Goal: Transaction & Acquisition: Purchase product/service

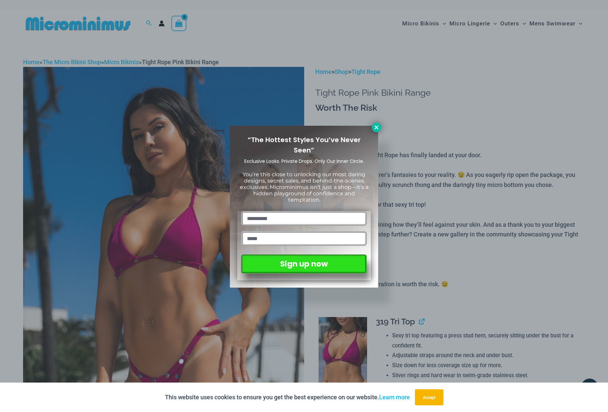
click at [375, 130] on icon at bounding box center [377, 128] width 6 height 6
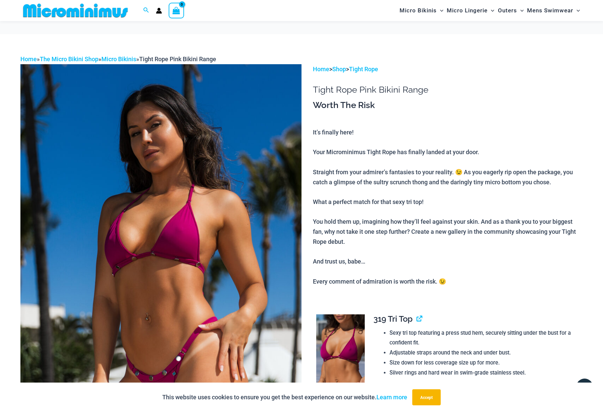
scroll to position [150, 0]
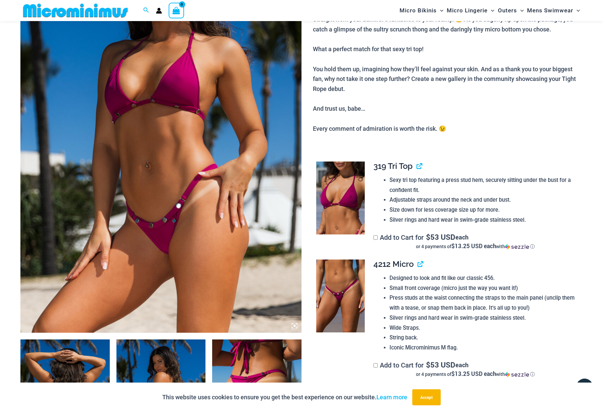
click at [322, 286] on img at bounding box center [340, 296] width 49 height 73
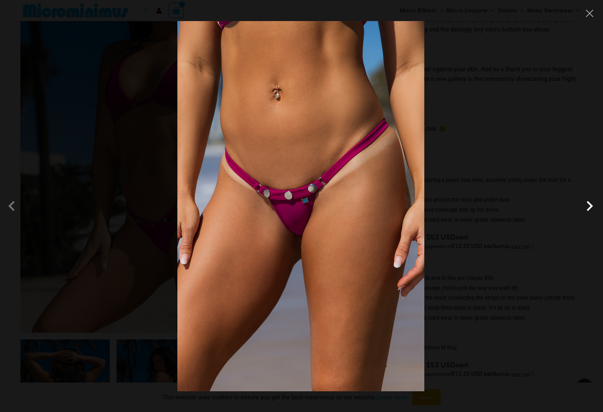
click at [586, 204] on span at bounding box center [590, 206] width 20 height 20
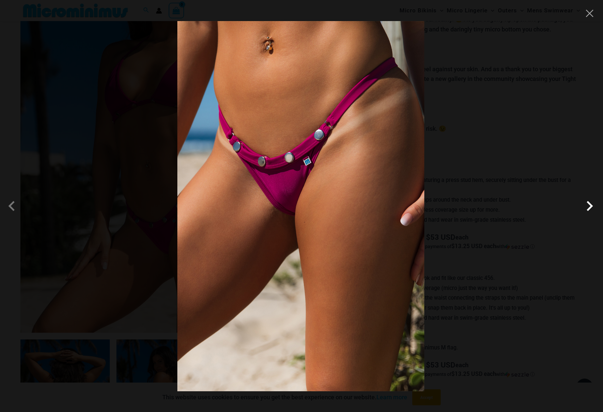
click at [596, 208] on span at bounding box center [590, 206] width 20 height 20
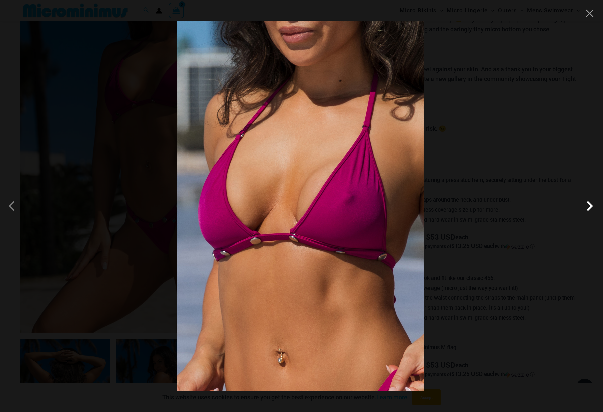
click at [596, 208] on span at bounding box center [590, 206] width 20 height 20
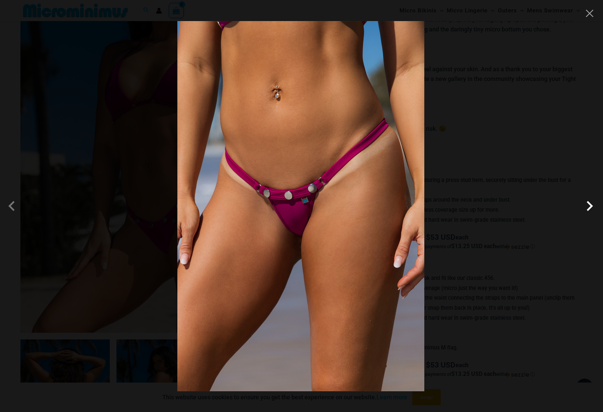
click at [596, 208] on span at bounding box center [590, 206] width 20 height 20
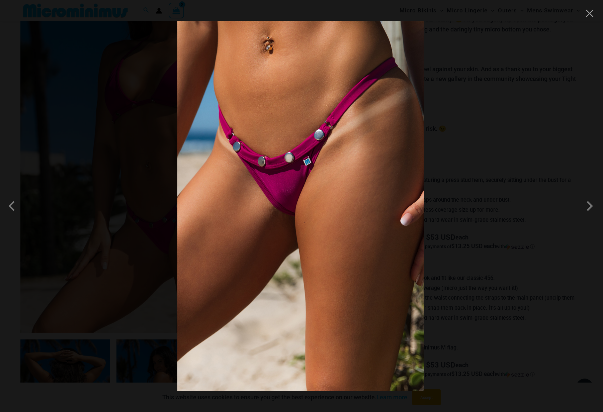
click at [556, 162] on div at bounding box center [301, 206] width 603 height 412
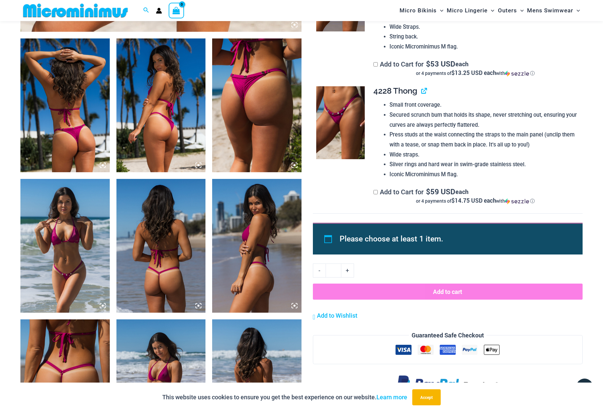
scroll to position [462, 0]
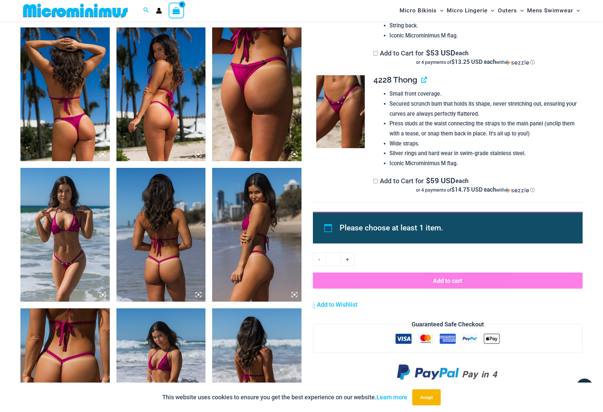
click at [77, 147] on img at bounding box center [64, 94] width 89 height 134
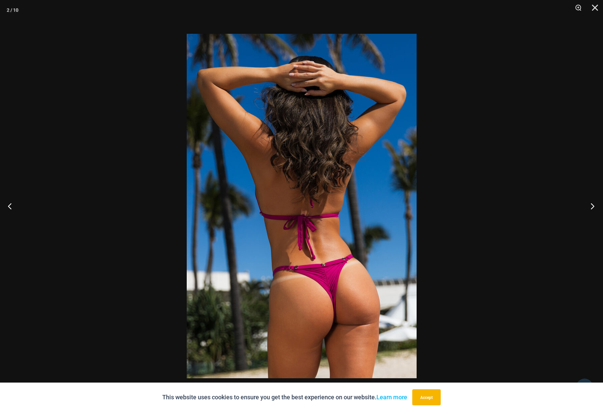
click at [594, 202] on button "Next" at bounding box center [590, 205] width 25 height 33
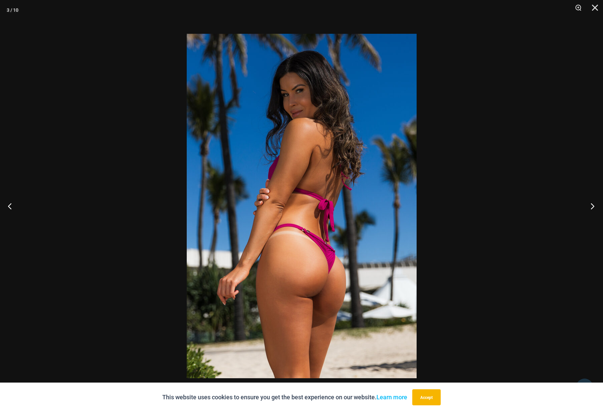
click at [594, 202] on button "Next" at bounding box center [590, 205] width 25 height 33
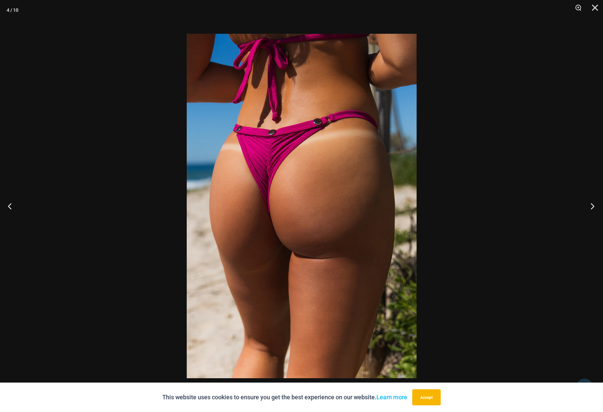
click at [594, 202] on button "Next" at bounding box center [590, 205] width 25 height 33
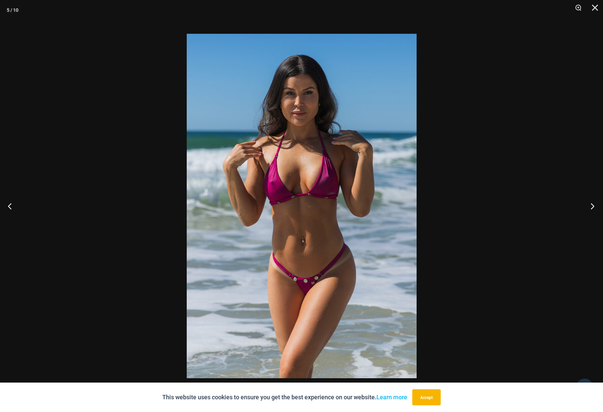
click at [594, 202] on button "Next" at bounding box center [590, 205] width 25 height 33
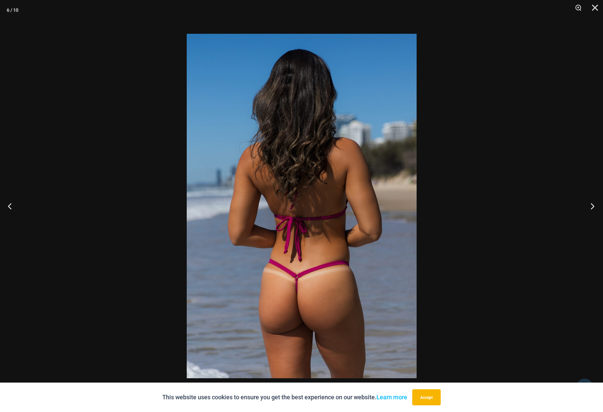
click at [594, 202] on button "Next" at bounding box center [590, 205] width 25 height 33
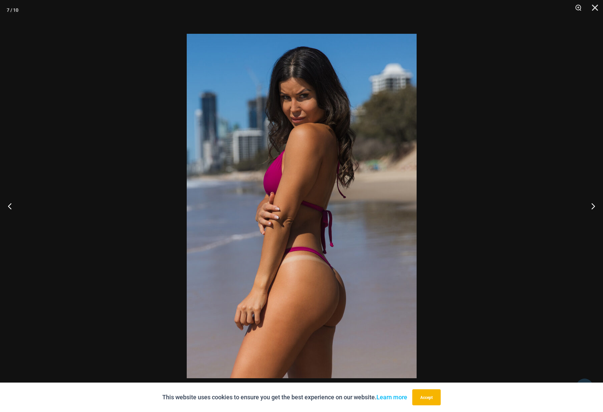
click at [537, 179] on div at bounding box center [301, 206] width 603 height 412
